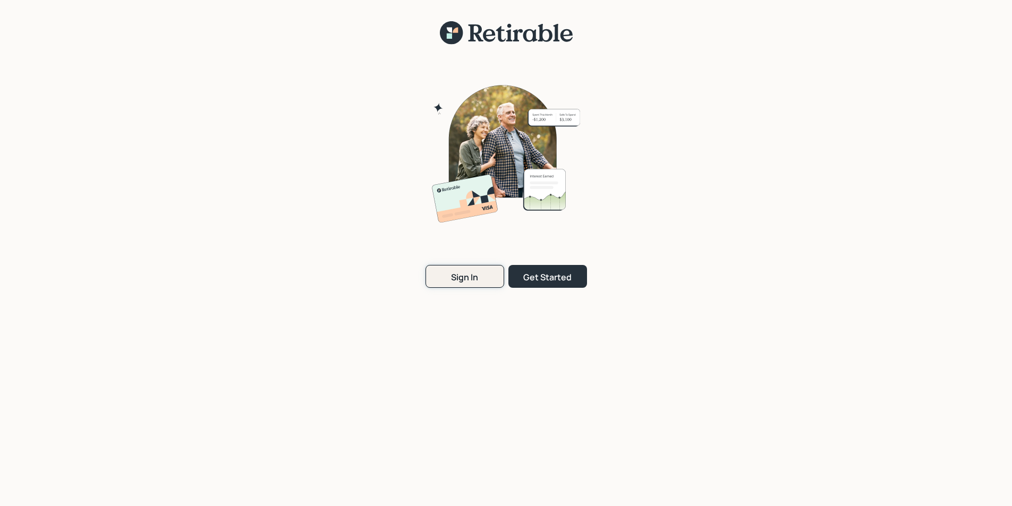
click at [483, 281] on button "Sign In" at bounding box center [465, 276] width 79 height 23
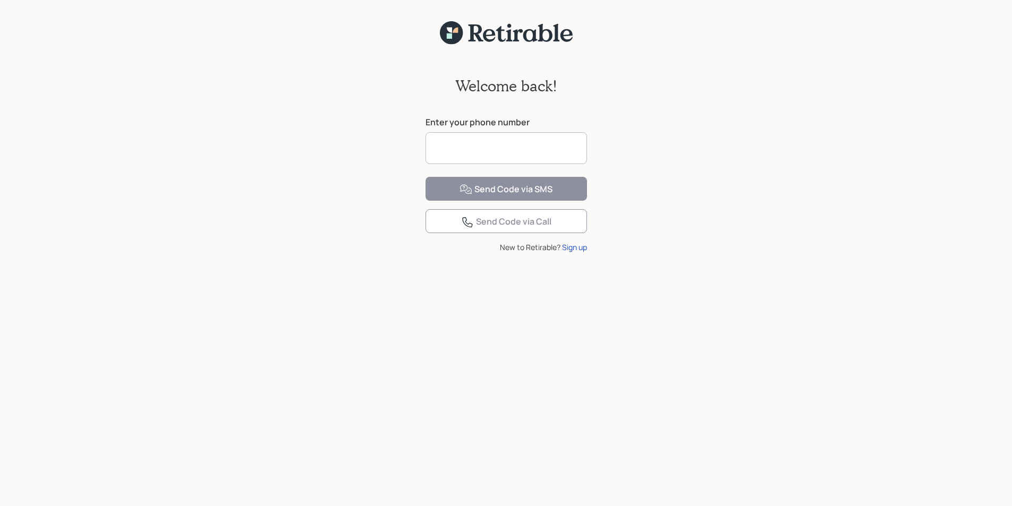
click at [473, 147] on input at bounding box center [507, 148] width 162 height 32
type input "**********"
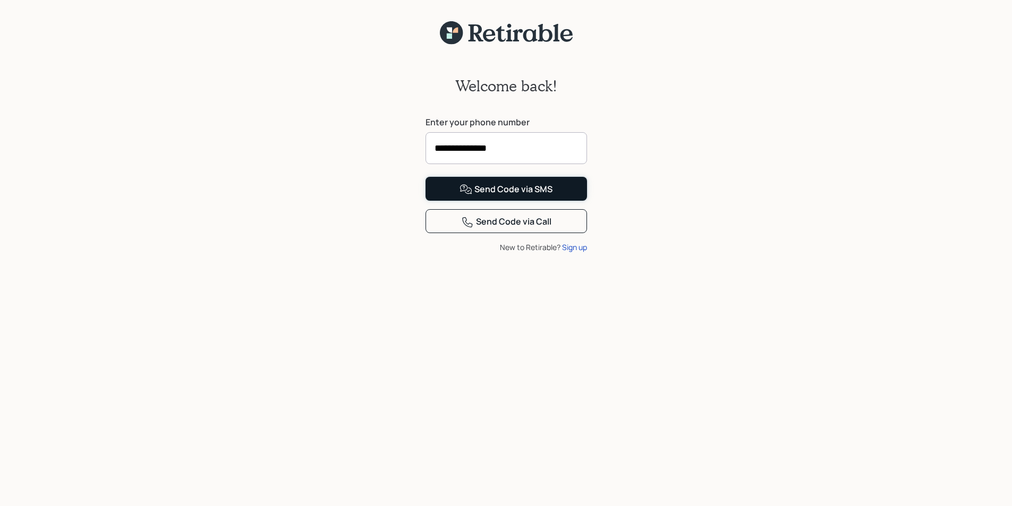
click at [490, 196] on div "Send Code via SMS" at bounding box center [506, 189] width 93 height 13
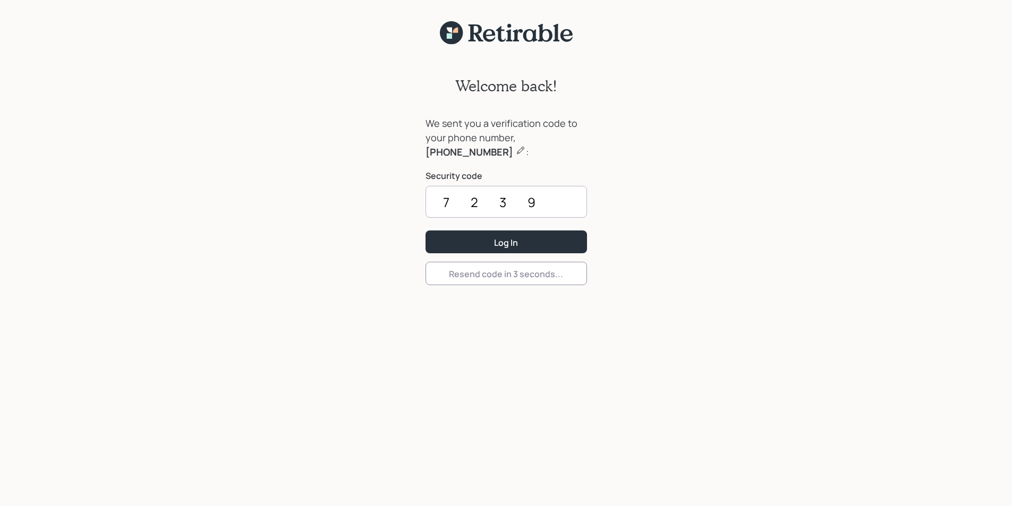
type input "7239"
click at [426, 231] on button "Log In" at bounding box center [507, 242] width 162 height 23
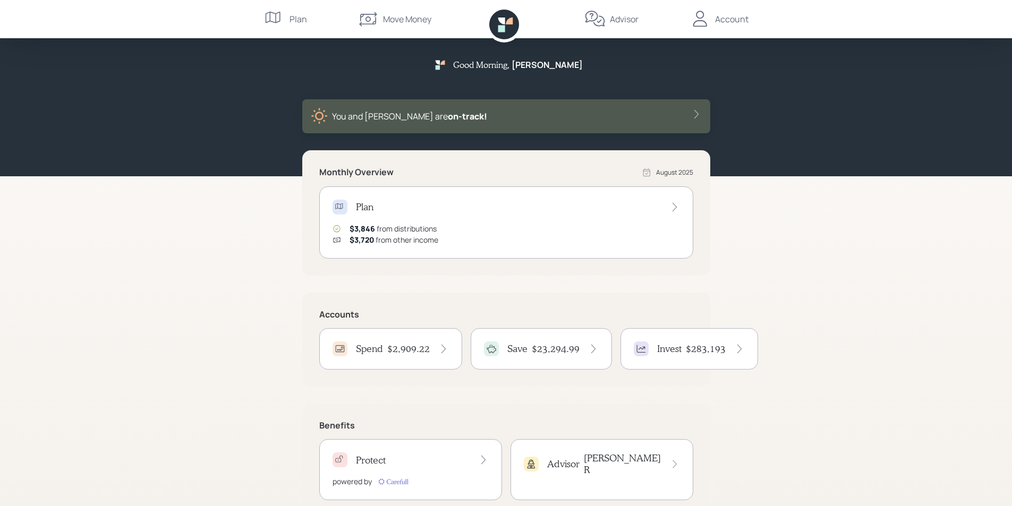
click at [396, 351] on h4 "$2,909.22" at bounding box center [408, 349] width 43 height 12
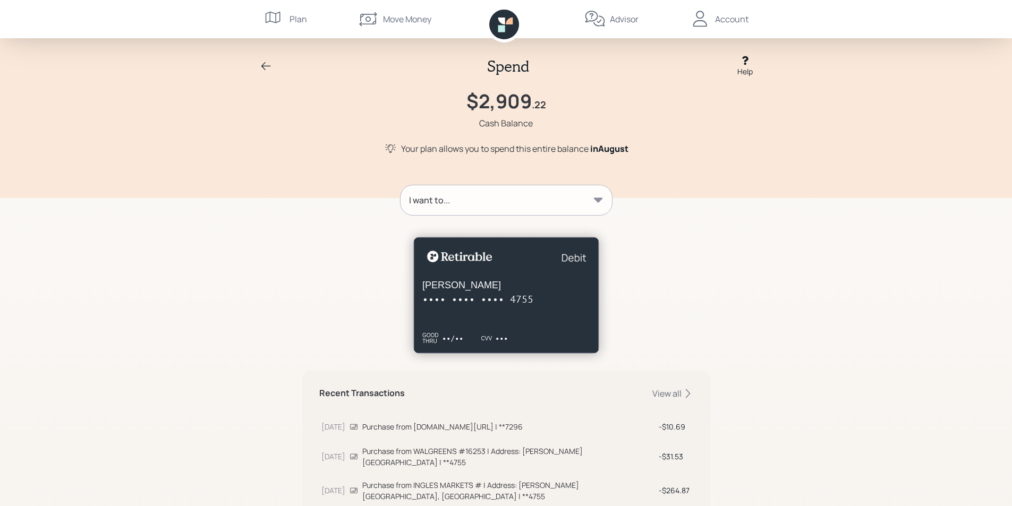
click at [267, 64] on icon at bounding box center [266, 66] width 13 height 13
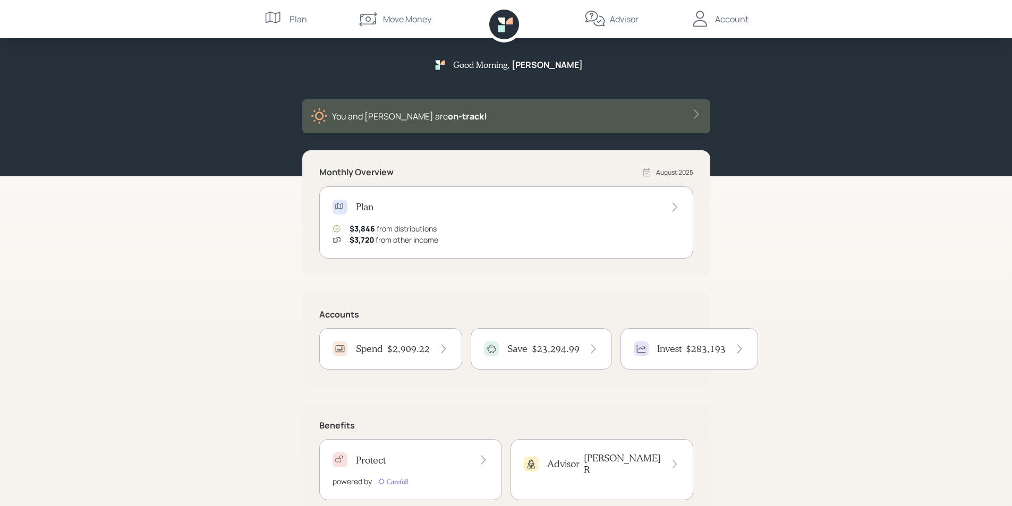
click at [732, 18] on div "Account" at bounding box center [731, 19] width 33 height 13
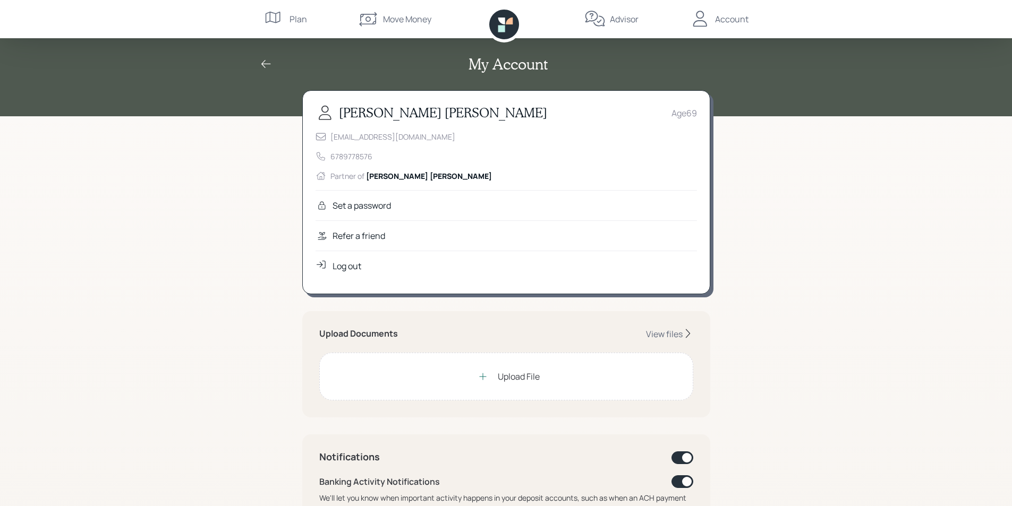
click at [360, 264] on div "Log out" at bounding box center [347, 266] width 29 height 13
